Goal: Task Accomplishment & Management: Complete application form

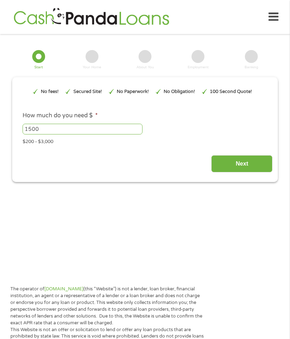
type input "EAIaIQobChMI4NLY9Ke6jwMVrzRECB3XAAZAEAAYAiAAEgL9hPD_BwE"
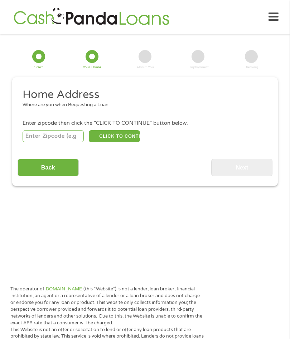
scroll to position [15, 0]
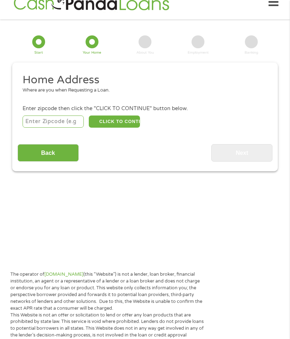
click at [58, 125] on input "number" at bounding box center [53, 122] width 61 height 12
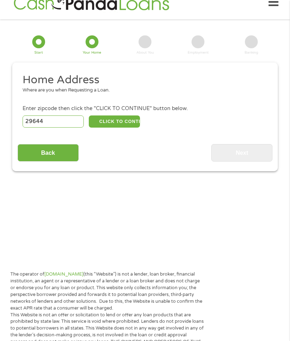
type input "29644"
click at [127, 125] on button "CLICK TO CONTINUE" at bounding box center [114, 122] width 51 height 12
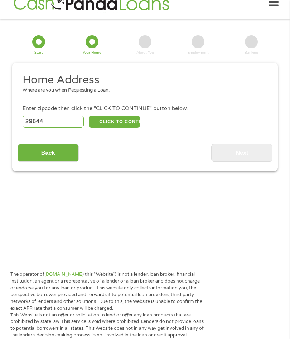
type input "29644"
type input "[GEOGRAPHIC_DATA]"
select select "[US_STATE]"
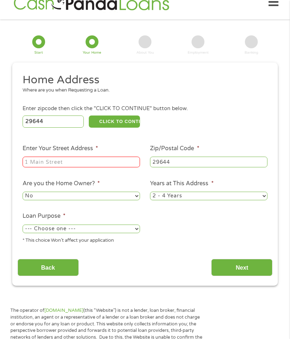
click at [116, 168] on input "Enter Your Street Address *" at bounding box center [81, 162] width 117 height 11
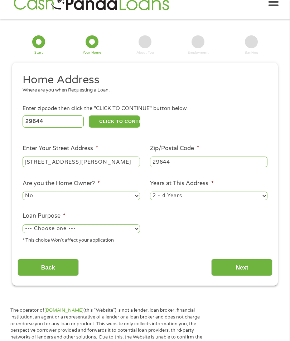
type input "[STREET_ADDRESS][PERSON_NAME]"
click at [134, 200] on select "No Yes" at bounding box center [81, 196] width 117 height 9
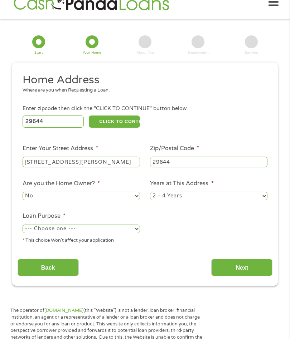
click at [257, 200] on select "1 Year or less 1 - 2 Years 2 - 4 Years Over 4 Years" at bounding box center [208, 196] width 117 height 9
select select "60months"
click at [136, 233] on select "--- Choose one --- Pay Bills Debt Consolidation Home Improvement Major Purchase…" at bounding box center [81, 229] width 117 height 9
select select "medicalexpenses"
click at [243, 274] on input "Next" at bounding box center [241, 268] width 61 height 18
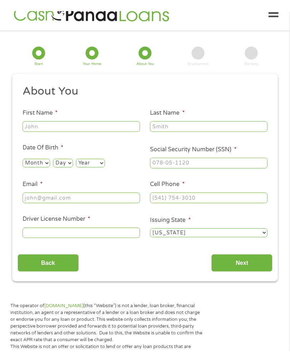
scroll to position [3, 0]
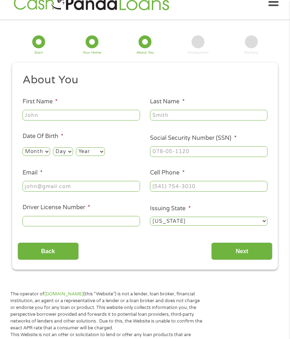
click at [119, 121] on input "First Name *" at bounding box center [81, 115] width 117 height 11
type input "[PERSON_NAME]"
click at [199, 120] on input "Last Name *" at bounding box center [208, 115] width 117 height 11
type input "[PERSON_NAME]"
click at [71, 142] on li "Date Of Birth * Month Month 1 2 3 4 5 6 7 8 9 10 11 12 Day Day 1 2 3 4 5 6 7 8 …" at bounding box center [81, 144] width 127 height 25
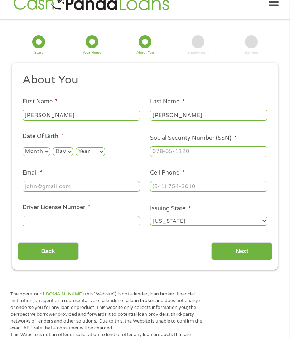
click at [97, 140] on li "Date Of Birth * Month Month 1 2 3 4 5 6 7 8 9 10 11 12 Day Day 1 2 3 4 5 6 7 8 …" at bounding box center [81, 144] width 127 height 25
click at [39, 140] on label "Date Of Birth *" at bounding box center [43, 137] width 41 height 8
click at [50, 139] on label "Date Of Birth *" at bounding box center [43, 137] width 41 height 8
click at [116, 136] on ul "About You This field is hidden when viewing the form Title * --- Choose one ---…" at bounding box center [145, 153] width 255 height 160
click at [69, 138] on li "Date Of Birth * Month Month 1 2 3 4 5 6 7 8 9 10 11 12 Day Day 1 2 3 4 5 6 7 8 …" at bounding box center [81, 144] width 127 height 25
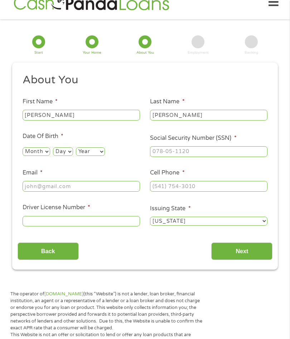
click at [50, 140] on label "Date Of Birth *" at bounding box center [43, 137] width 41 height 8
click at [50, 156] on select "Month 1 2 3 4 5 6 7 8 9 10 11 12" at bounding box center [37, 151] width 28 height 9
select select "8"
click at [73, 156] on select "Day 1 2 3 4 5 6 7 8 9 10 11 12 13 14 15 16 17 18 19 20 21 22 23 24 25 26 27 28 …" at bounding box center [63, 151] width 20 height 9
select select "4"
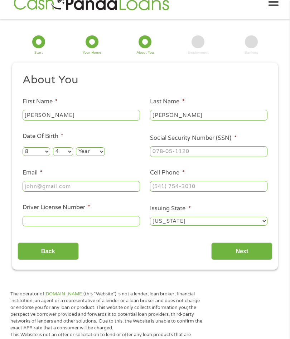
click at [105, 156] on select "Year [DATE] 2006 2005 2004 2003 2002 2001 2000 1999 1998 1997 1996 1995 1994 19…" at bounding box center [90, 151] width 29 height 9
select select "1953"
click at [219, 156] on input "Social Security Number (SSN) *" at bounding box center [208, 151] width 117 height 11
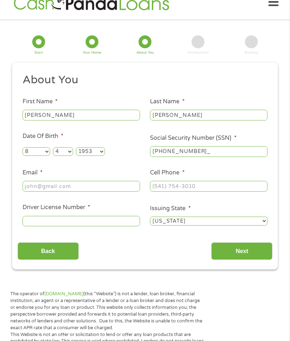
type input "250-04-5303"
click at [121, 191] on input "Email *" at bounding box center [81, 186] width 117 height 11
type input "[EMAIL_ADDRESS][DOMAIN_NAME]"
click at [231, 192] on input "Cell Phone *" at bounding box center [208, 186] width 117 height 11
type input "[PHONE_NUMBER]"
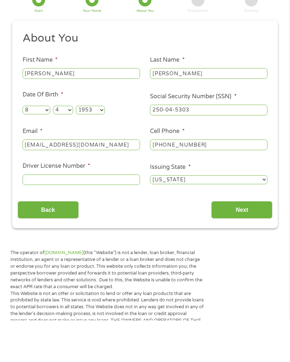
click at [113, 216] on input "Driver License Number *" at bounding box center [81, 221] width 117 height 11
type input "106689433"
click at [249, 243] on input "Next" at bounding box center [241, 252] width 61 height 18
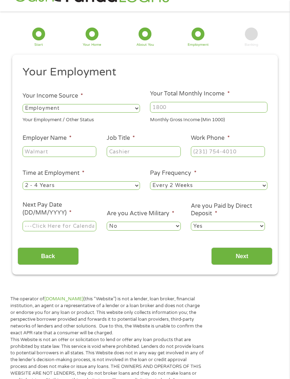
scroll to position [15, 0]
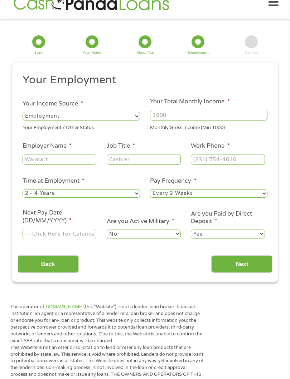
click at [89, 240] on input "Next Pay Date (DD/MM/YYYY) *" at bounding box center [60, 234] width 74 height 11
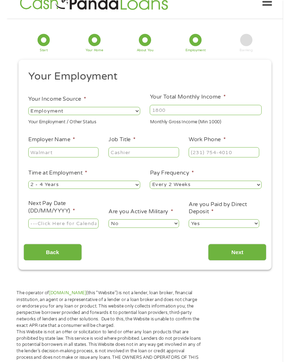
scroll to position [29, 0]
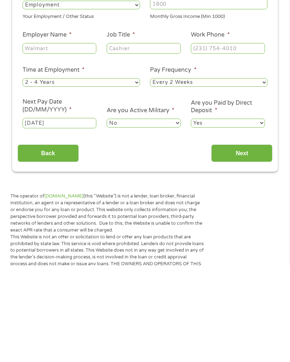
type input "[DATE]"
click at [258, 215] on select "Yes No" at bounding box center [228, 219] width 74 height 9
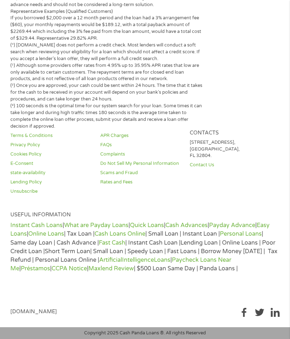
scroll to position [719, 0]
click at [205, 331] on div "Copyright 2025 Cash Panda Loans ®. All rights Reserved" at bounding box center [145, 334] width 290 height 12
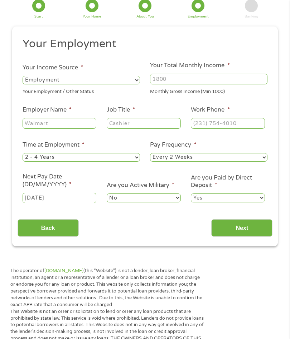
scroll to position [0, 0]
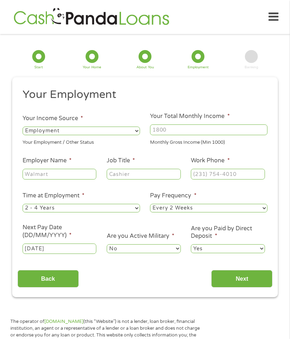
click at [245, 288] on input "Next" at bounding box center [241, 279] width 61 height 18
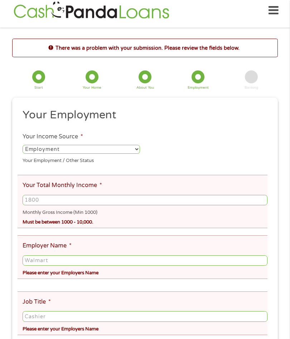
scroll to position [15, 0]
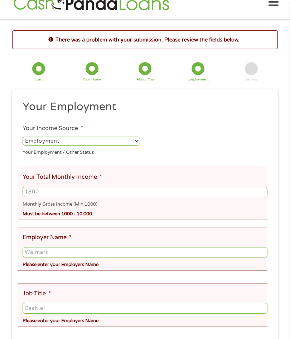
click at [135, 144] on select "--- Choose one --- Employment [DEMOGRAPHIC_DATA] Benefits" at bounding box center [81, 141] width 117 height 9
select select "benefits"
type input "Other"
type input "[PHONE_NUMBER]"
click at [237, 258] on input "Other" at bounding box center [145, 252] width 245 height 11
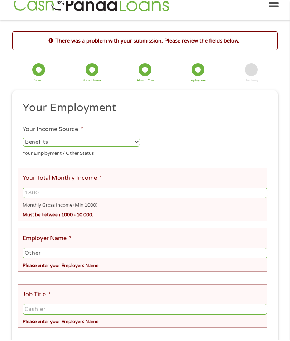
scroll to position [58, 0]
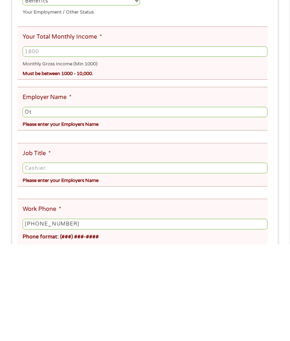
type input "O"
type input "Retired"
click at [243, 260] on input "Job Title *" at bounding box center [145, 265] width 245 height 11
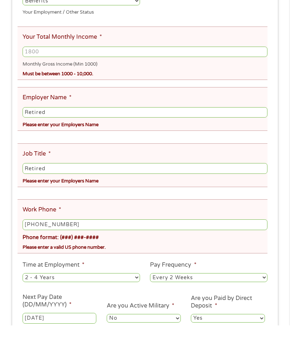
scroll to position [119, 0]
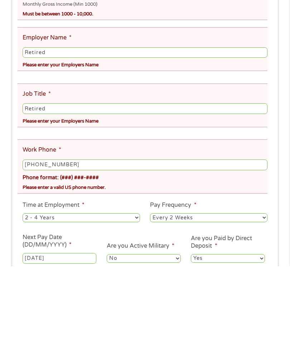
type input "Retired"
click at [261, 309] on select "--- Choose one --- Every 2 Weeks Every Week Monthly Semi-Monthly" at bounding box center [208, 313] width 117 height 9
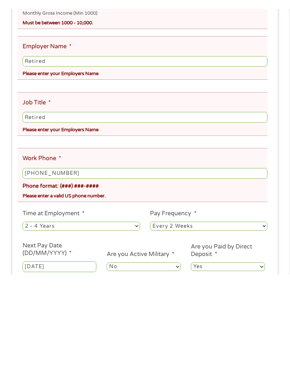
scroll to position [215, 0]
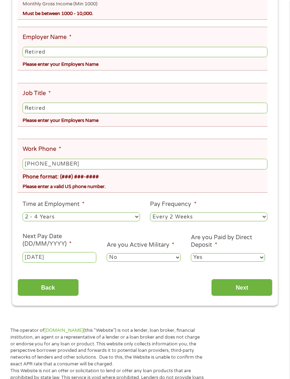
select select "monthly"
click at [136, 221] on select "--- Choose one --- 1 Year or less 1 - 2 Years 2 - 4 Years Over 4 Years" at bounding box center [81, 217] width 117 height 9
select select "60months"
click at [248, 297] on input "Next" at bounding box center [241, 288] width 61 height 18
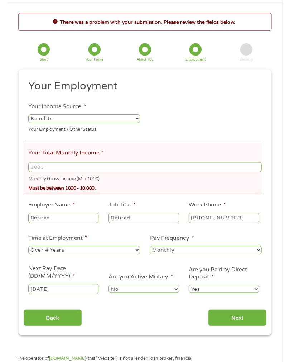
scroll to position [15, 0]
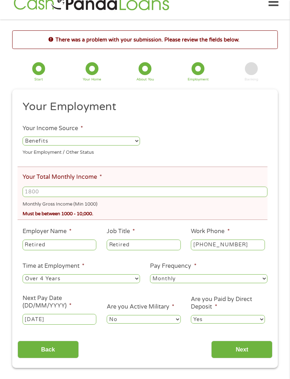
click at [145, 198] on input "Your Total Monthly Income *" at bounding box center [145, 192] width 245 height 11
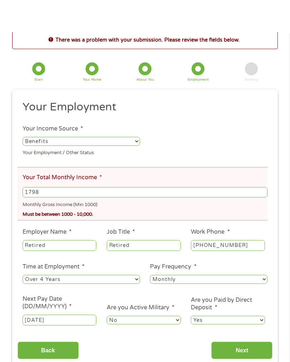
scroll to position [48, 0]
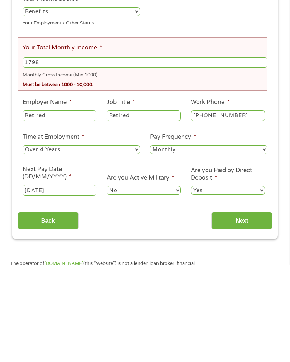
type input "1798"
click at [243, 308] on input "Next" at bounding box center [241, 317] width 61 height 18
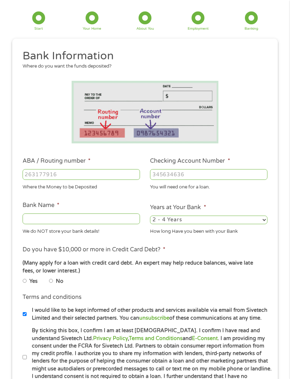
scroll to position [38, 0]
click at [53, 284] on input "No" at bounding box center [51, 282] width 4 height 4
radio input "true"
click at [26, 284] on input "Yes" at bounding box center [25, 282] width 4 height 4
radio input "true"
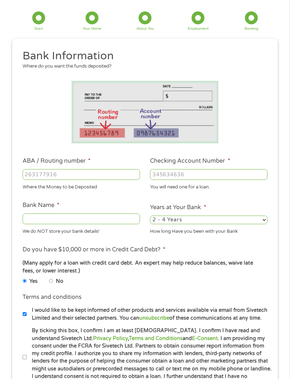
click at [262, 225] on select "2 - 4 Years 6 - 12 Months 1 - 2 Years Over 4 Years" at bounding box center [208, 220] width 117 height 9
select select "60months"
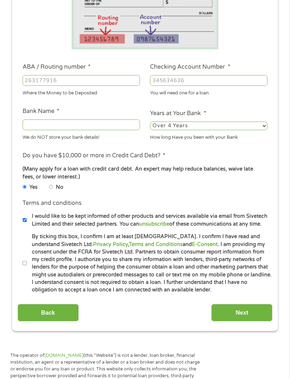
scroll to position [133, 0]
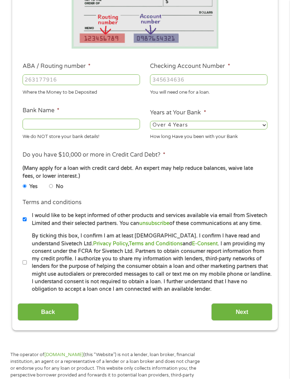
click at [26, 265] on input "By ticking this box, I confirm I am at least [DEMOGRAPHIC_DATA]. I confirm I ha…" at bounding box center [25, 263] width 4 height 4
checkbox input "true"
click at [112, 129] on input "Bank Name *" at bounding box center [81, 124] width 117 height 11
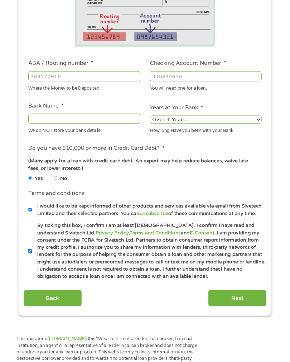
scroll to position [133, 0]
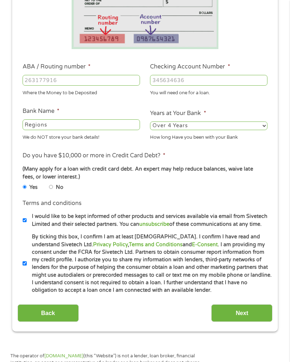
type input "Regions"
click at [100, 80] on input "ABA / Routing number *" at bounding box center [81, 80] width 117 height 11
type input "061101375"
type input "REGIONS BANK"
type input "061101375"
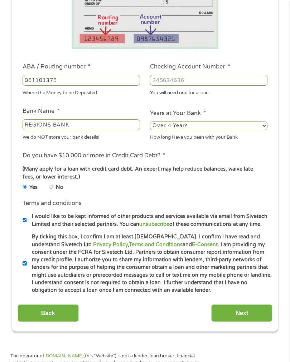
click at [226, 82] on input "Checking Account Number *" at bounding box center [208, 80] width 117 height 11
type input "6259065512"
click at [62, 191] on label "No" at bounding box center [60, 187] width 8 height 8
click at [53, 189] on input "No" at bounding box center [51, 187] width 4 height 4
radio input "true"
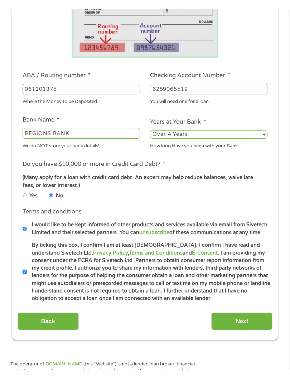
scroll to position [134, 0]
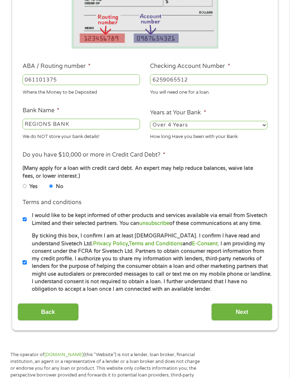
click at [246, 321] on input "Next" at bounding box center [241, 313] width 61 height 18
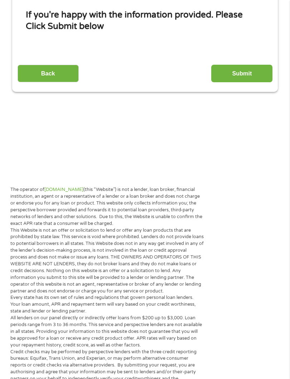
scroll to position [15, 0]
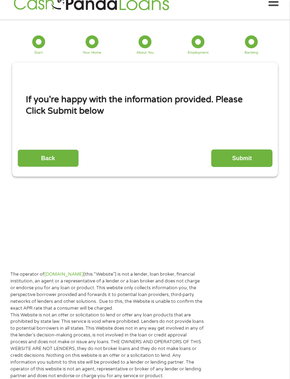
click at [246, 165] on input "Submit" at bounding box center [241, 159] width 61 height 18
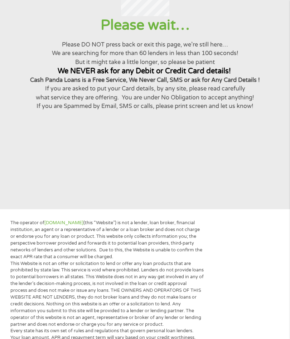
scroll to position [0, 0]
